Goal: Entertainment & Leisure: Consume media (video, audio)

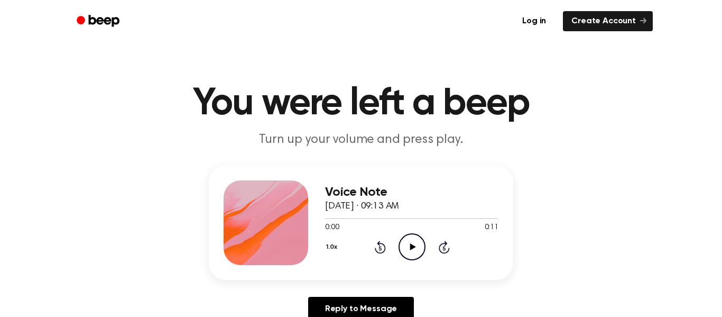
click at [412, 237] on icon "Play Audio" at bounding box center [412, 246] width 27 height 27
click at [404, 262] on div "Voice Note October 3, 2023 · 09:13 AM 0:11 0:11 Your browser does not support t…" at bounding box center [411, 222] width 173 height 85
click at [404, 256] on circle at bounding box center [412, 247] width 26 height 26
click at [418, 248] on icon "Play Audio" at bounding box center [412, 246] width 27 height 27
click at [409, 254] on icon "Play Audio" at bounding box center [412, 246] width 27 height 27
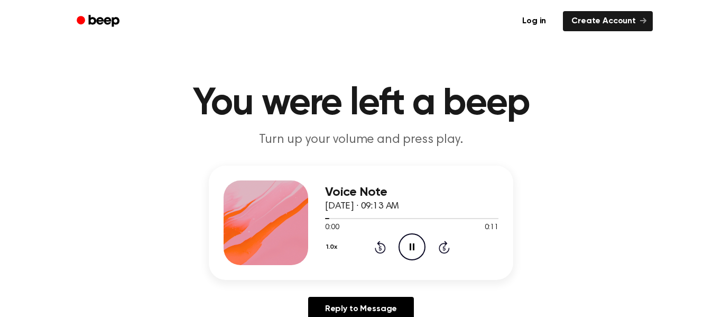
click at [355, 29] on ul "Log in Create Account" at bounding box center [395, 21] width 516 height 24
click at [411, 247] on icon at bounding box center [413, 246] width 6 height 7
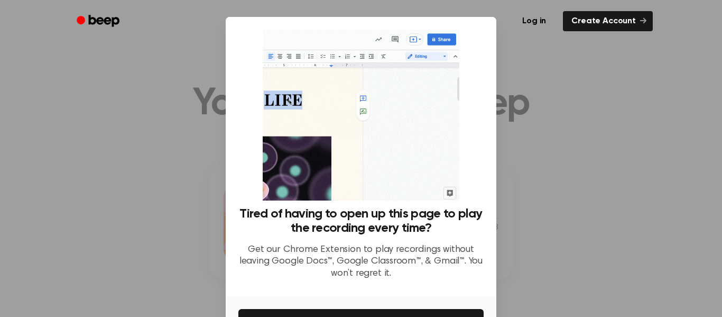
click at [205, 143] on div at bounding box center [361, 158] width 722 height 317
click at [196, 170] on div at bounding box center [361, 158] width 722 height 317
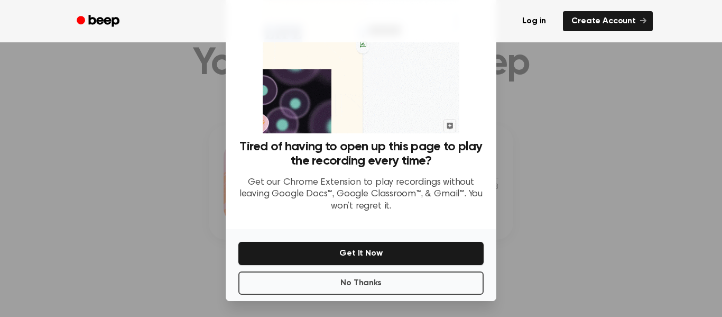
scroll to position [68, 0]
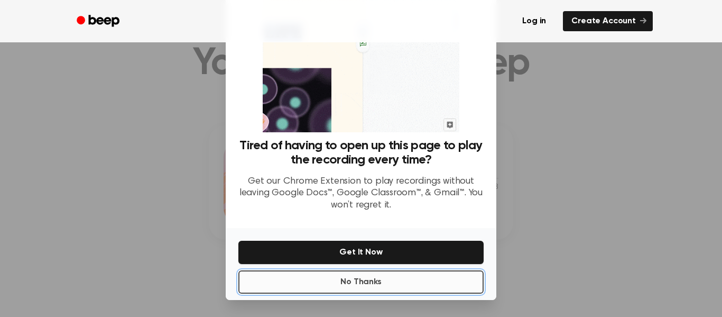
click at [359, 285] on button "No Thanks" at bounding box center [360, 281] width 245 height 23
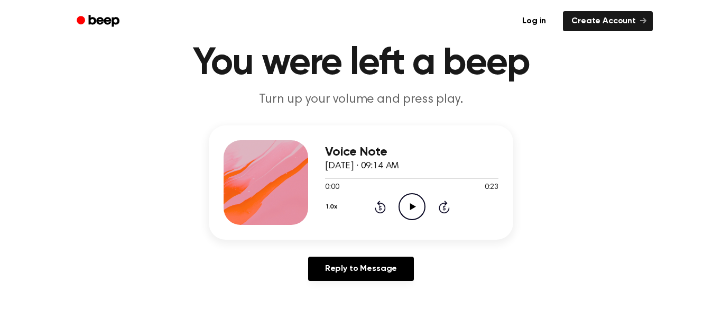
click at [409, 200] on icon "Play Audio" at bounding box center [412, 206] width 27 height 27
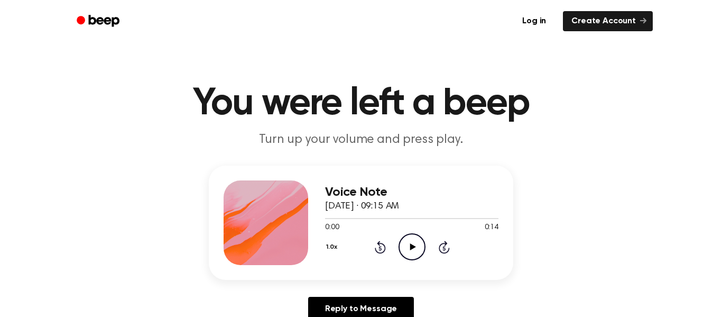
click at [409, 242] on icon "Play Audio" at bounding box center [412, 246] width 27 height 27
click at [406, 237] on icon "Play Audio" at bounding box center [412, 246] width 27 height 27
click at [403, 244] on icon "Pause Audio" at bounding box center [412, 246] width 27 height 27
click at [379, 247] on icon "Rewind 5 seconds" at bounding box center [380, 247] width 12 height 14
click at [378, 248] on icon "Rewind 5 seconds" at bounding box center [380, 247] width 12 height 14
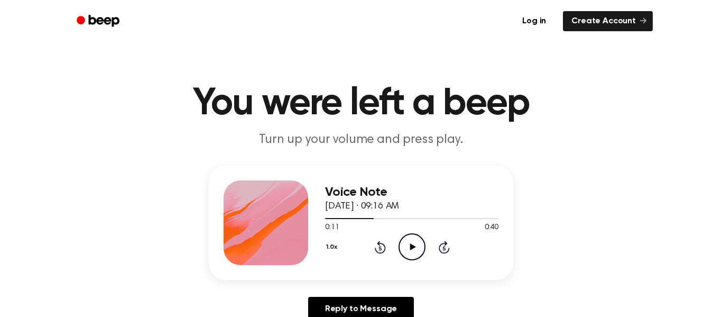
click at [378, 248] on icon "Rewind 5 seconds" at bounding box center [380, 247] width 12 height 14
click at [412, 252] on icon "Play Audio" at bounding box center [412, 246] width 27 height 27
click at [413, 254] on icon "Play Audio" at bounding box center [412, 246] width 27 height 27
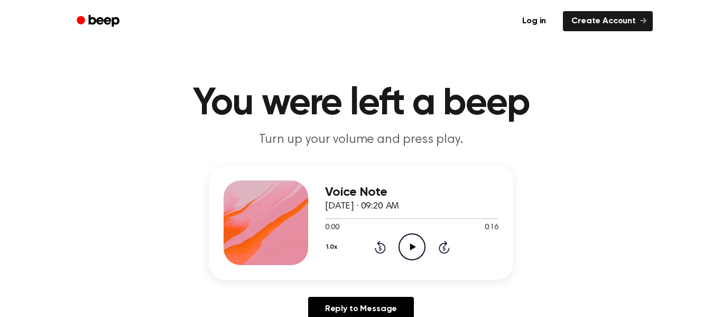
click at [414, 247] on icon at bounding box center [413, 246] width 6 height 7
click at [415, 242] on icon "Play Audio" at bounding box center [412, 246] width 27 height 27
click at [402, 254] on icon "Pause Audio" at bounding box center [412, 246] width 27 height 27
click at [380, 249] on icon "Rewind 5 seconds" at bounding box center [380, 247] width 12 height 14
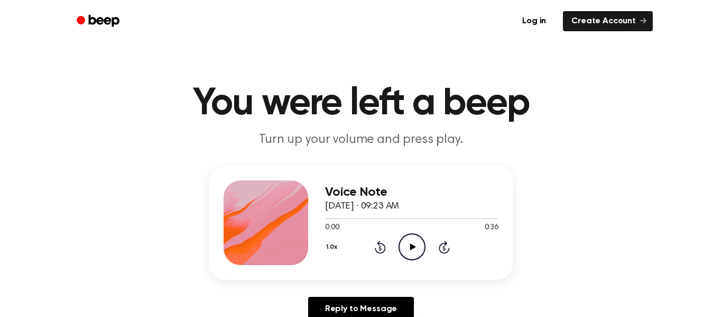
click at [414, 251] on icon "Play Audio" at bounding box center [412, 246] width 27 height 27
click at [403, 256] on icon "Play Audio" at bounding box center [412, 246] width 27 height 27
click at [408, 246] on icon "Play Audio" at bounding box center [412, 246] width 27 height 27
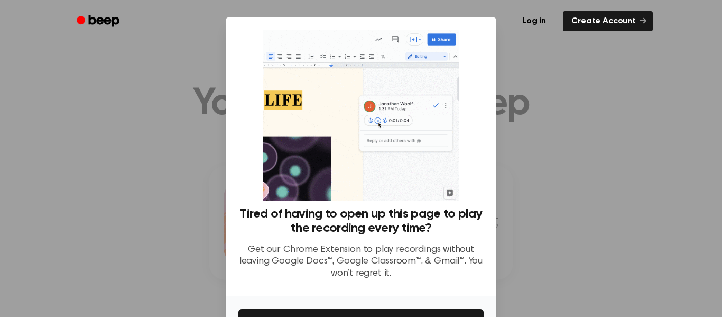
click at [197, 268] on div at bounding box center [361, 158] width 722 height 317
click at [149, 272] on div at bounding box center [361, 158] width 722 height 317
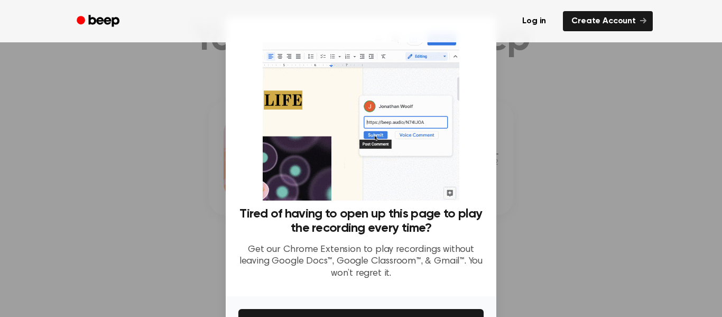
scroll to position [68, 0]
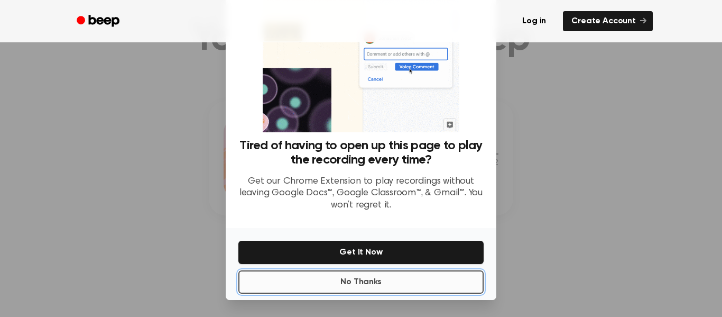
click at [309, 288] on button "No Thanks" at bounding box center [360, 281] width 245 height 23
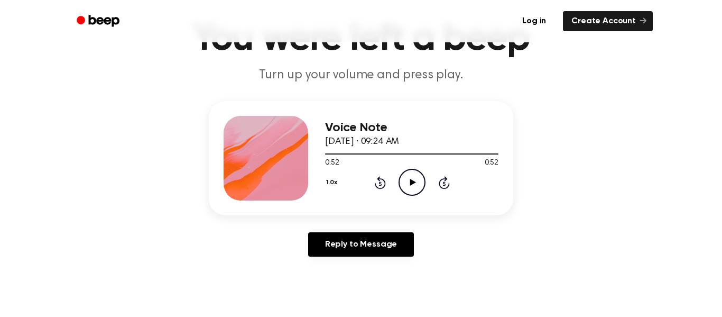
click at [413, 180] on icon "Play Audio" at bounding box center [412, 182] width 27 height 27
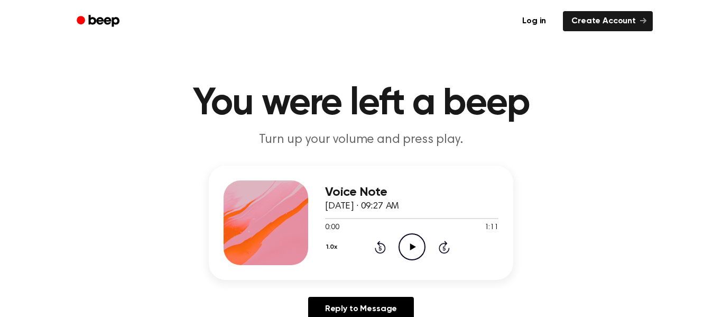
click at [408, 253] on icon "Play Audio" at bounding box center [412, 246] width 27 height 27
click at [408, 241] on icon "Play Audio" at bounding box center [412, 246] width 27 height 27
click at [412, 228] on div "0:00 0:38" at bounding box center [411, 227] width 173 height 11
click at [413, 242] on icon "Play Audio" at bounding box center [412, 246] width 27 height 27
click at [406, 194] on h3 "Voice Note" at bounding box center [411, 192] width 173 height 14
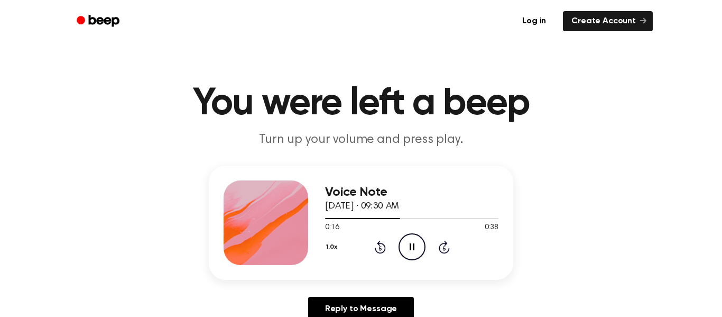
click at [379, 242] on icon at bounding box center [380, 247] width 11 height 13
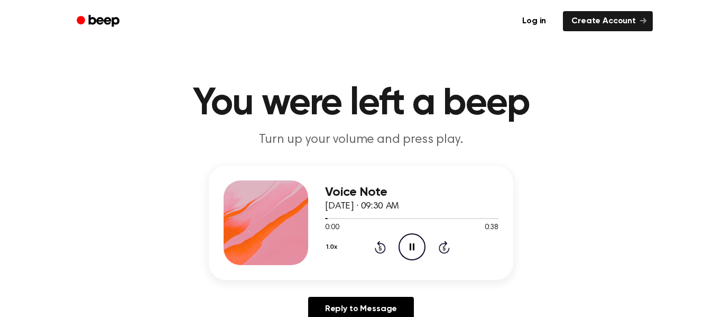
click at [374, 244] on icon "Rewind 5 seconds" at bounding box center [380, 247] width 12 height 14
click at [422, 242] on icon "Play Audio" at bounding box center [412, 246] width 27 height 27
click at [409, 234] on circle at bounding box center [412, 247] width 26 height 26
click at [402, 243] on icon "Play Audio" at bounding box center [412, 246] width 27 height 27
click at [402, 243] on icon "Pause Audio" at bounding box center [412, 246] width 27 height 27
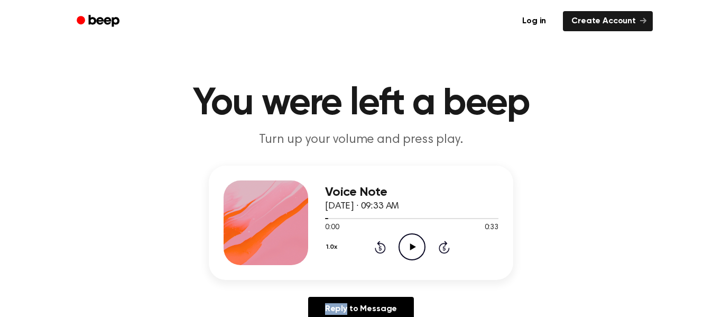
click at [402, 243] on icon "Play Audio" at bounding box center [412, 246] width 27 height 27
drag, startPoint x: 355, startPoint y: 218, endPoint x: 340, endPoint y: 218, distance: 15.3
click at [340, 218] on div at bounding box center [345, 218] width 40 height 1
click at [340, 218] on div at bounding box center [411, 218] width 173 height 1
click at [334, 216] on div at bounding box center [411, 218] width 173 height 8
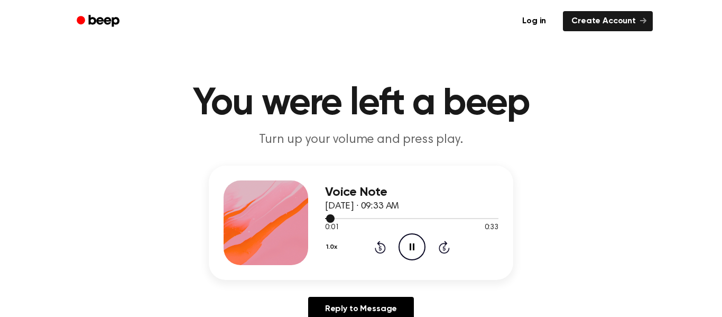
click at [334, 216] on div at bounding box center [411, 218] width 173 height 8
click at [333, 216] on span at bounding box center [330, 218] width 8 height 8
click at [334, 215] on div at bounding box center [411, 218] width 173 height 8
click at [378, 249] on icon "Rewind 5 seconds" at bounding box center [380, 247] width 12 height 14
click at [376, 250] on icon at bounding box center [380, 247] width 11 height 13
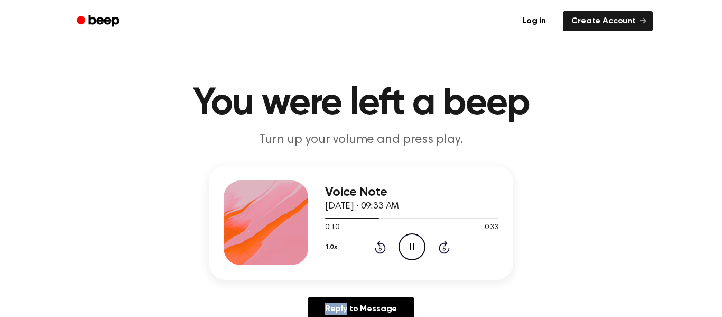
click at [376, 250] on icon at bounding box center [380, 247] width 11 height 13
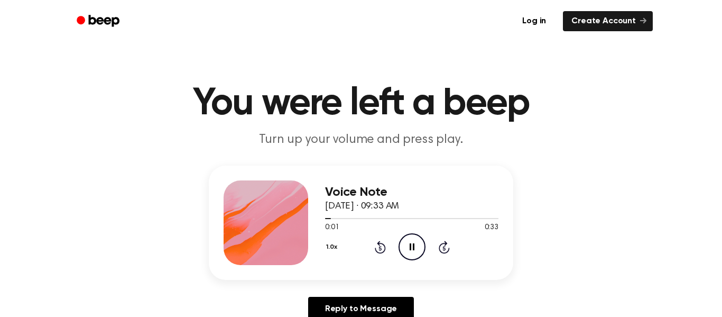
click at [367, 256] on div "1.0x Rewind 5 seconds Pause Audio Skip 5 seconds" at bounding box center [411, 246] width 173 height 27
click at [380, 241] on icon "Rewind 5 seconds" at bounding box center [380, 247] width 12 height 14
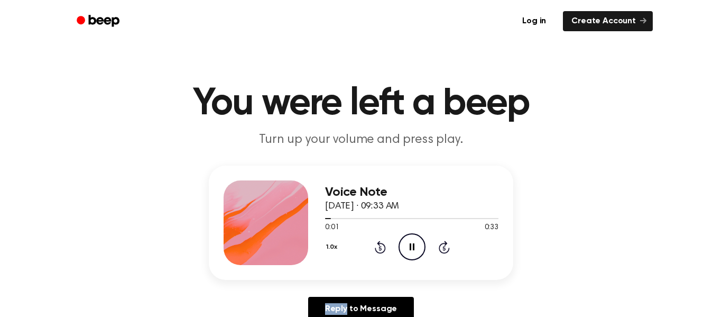
click at [380, 241] on icon "Rewind 5 seconds" at bounding box center [380, 247] width 12 height 14
click at [406, 246] on icon "Play Audio" at bounding box center [412, 246] width 27 height 27
click at [418, 258] on circle at bounding box center [412, 247] width 26 height 26
click at [413, 235] on icon "Play Audio" at bounding box center [412, 246] width 27 height 27
